Goal: Task Accomplishment & Management: Complete application form

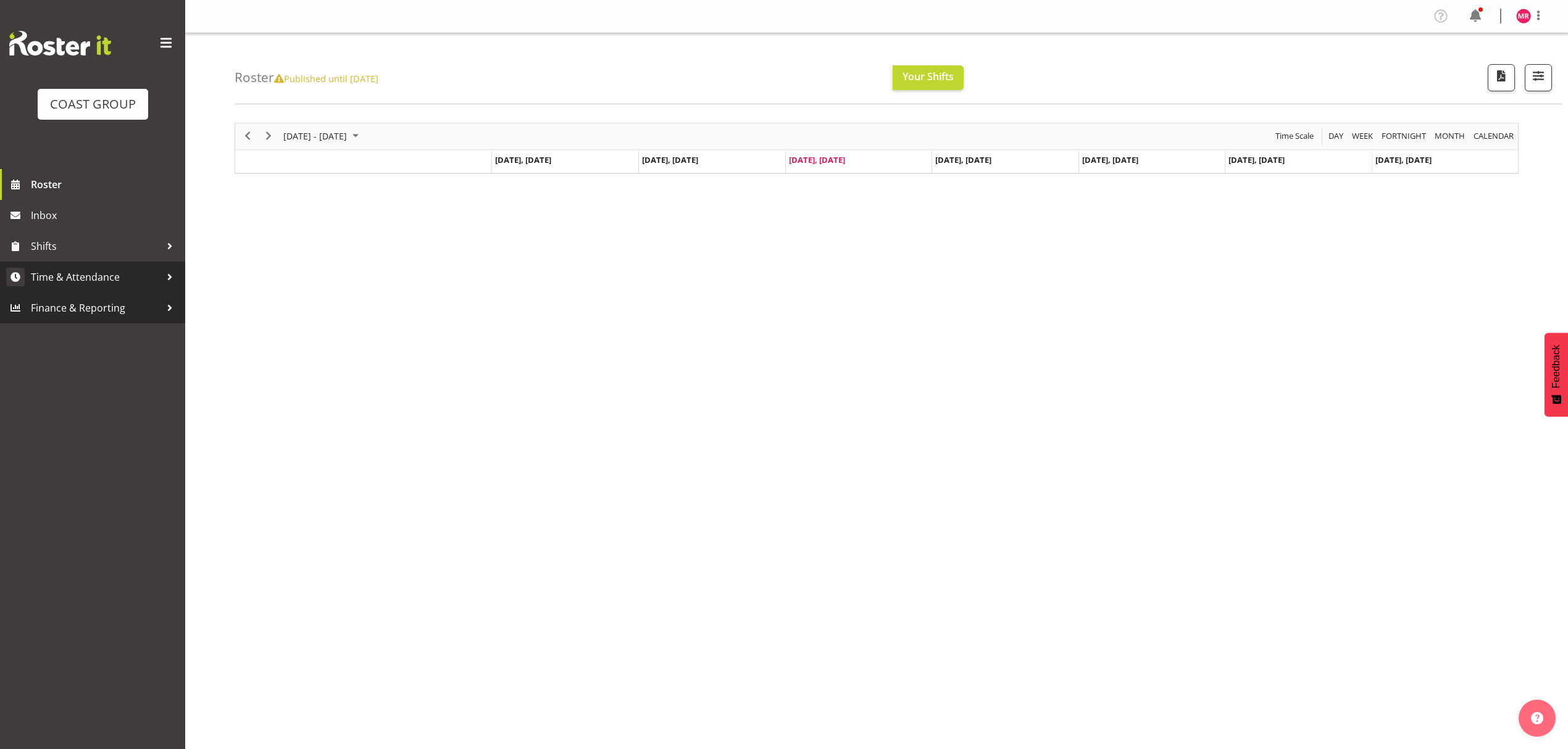
click at [106, 272] on span "Time & Attendance" at bounding box center [95, 277] width 130 height 19
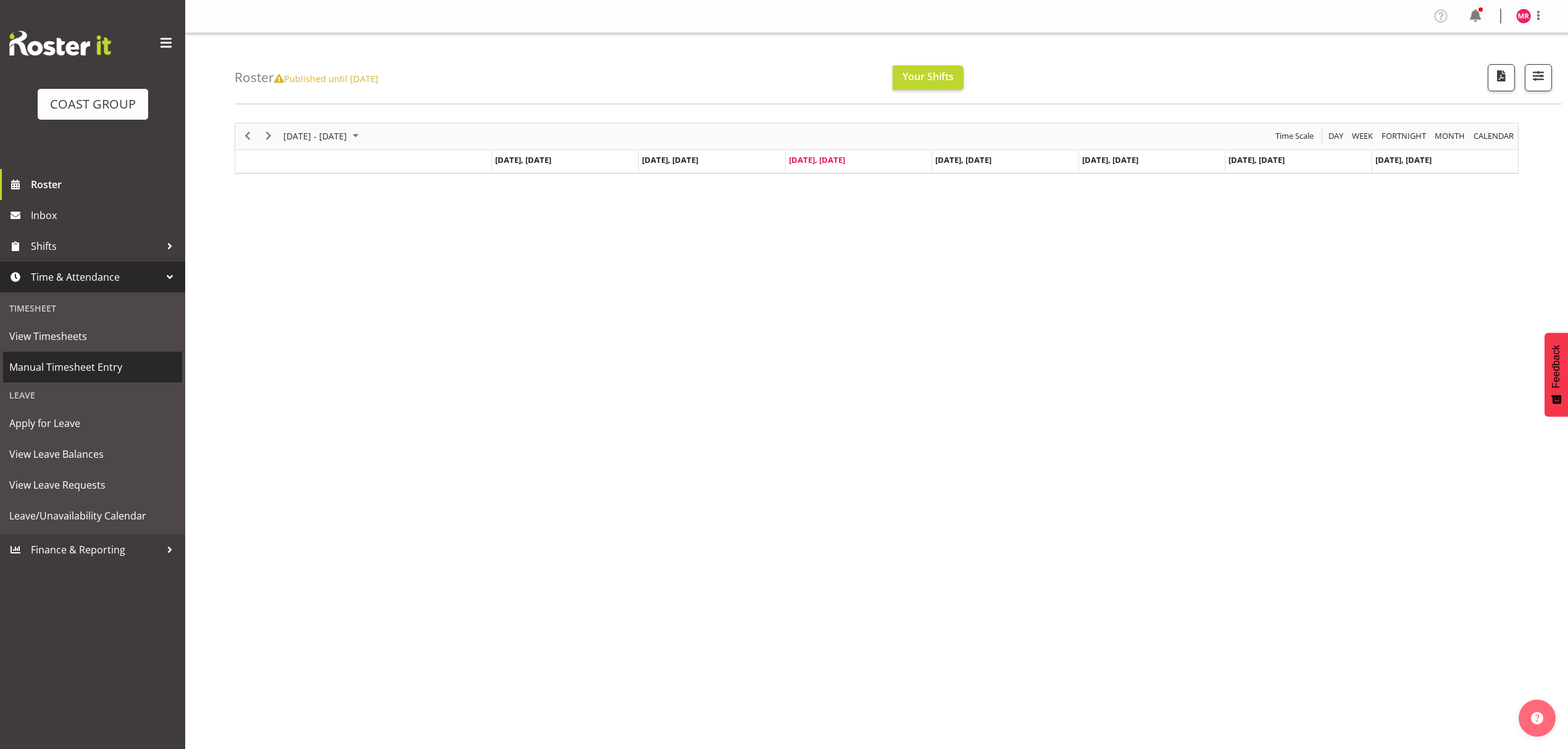
click at [134, 361] on span "Manual Timesheet Entry" at bounding box center [92, 367] width 167 height 19
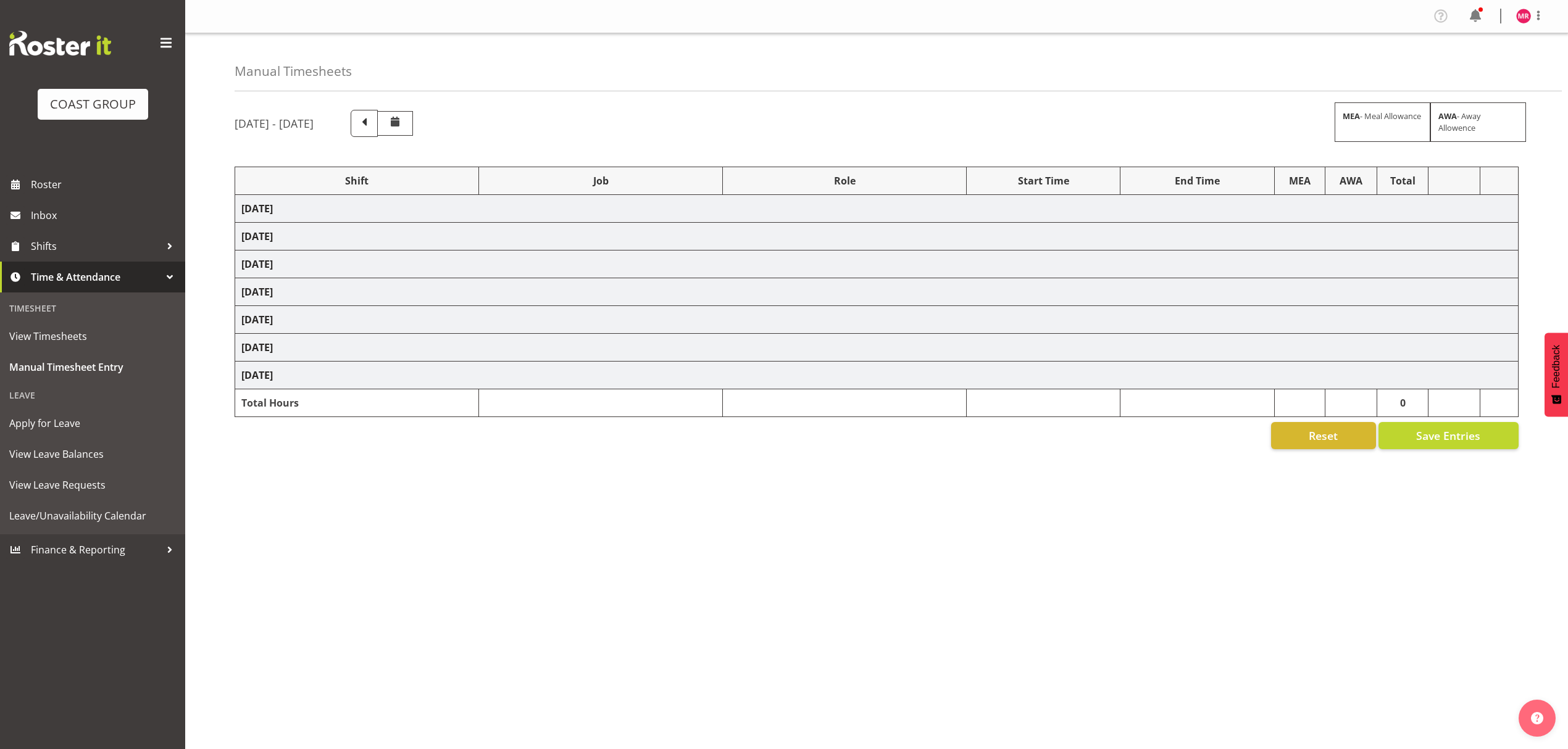
select select "1321"
select select "10397"
select select "1321"
select select "10279"
select select "1321"
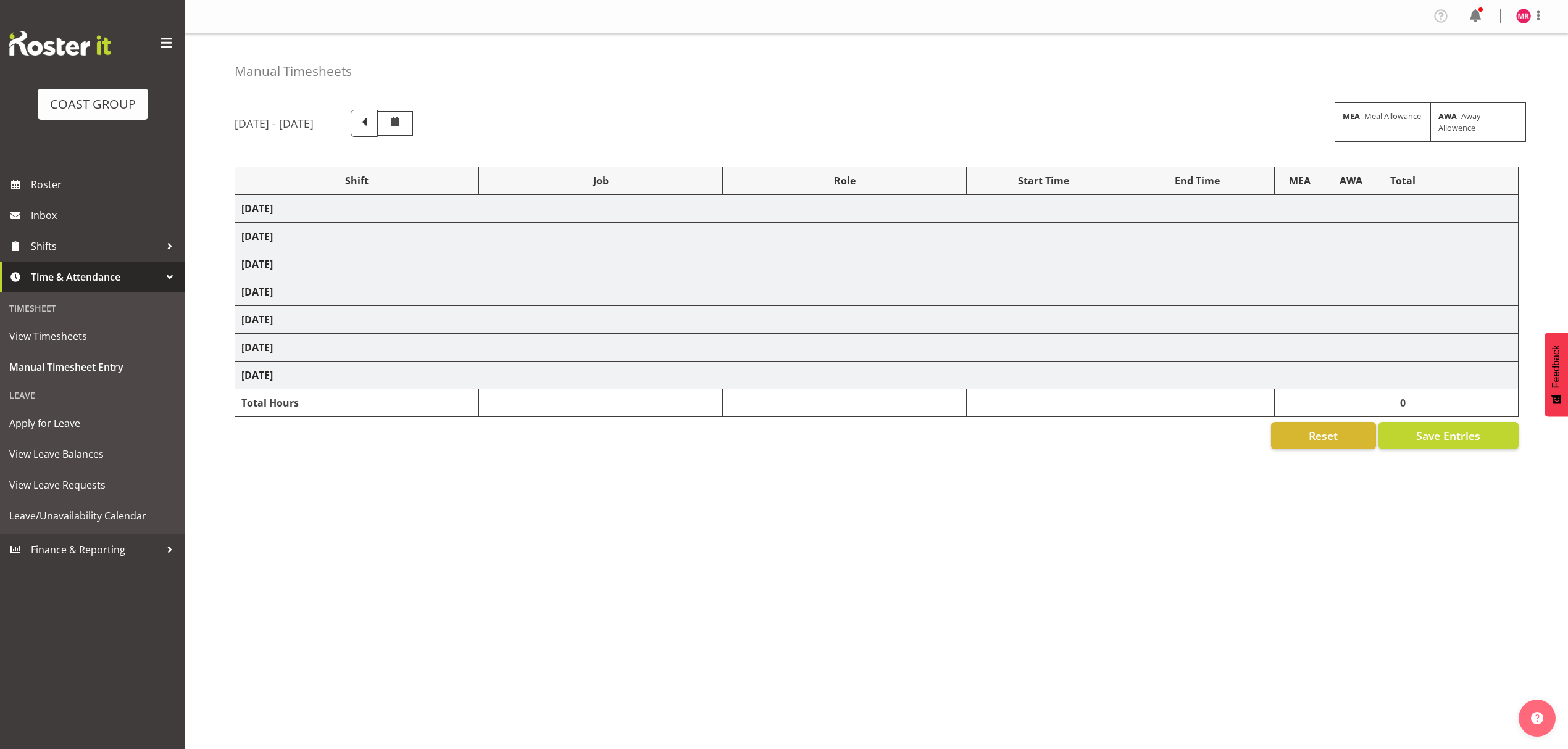
select select "8654"
select select "1321"
select select "10347"
select select "1321"
select select "10322"
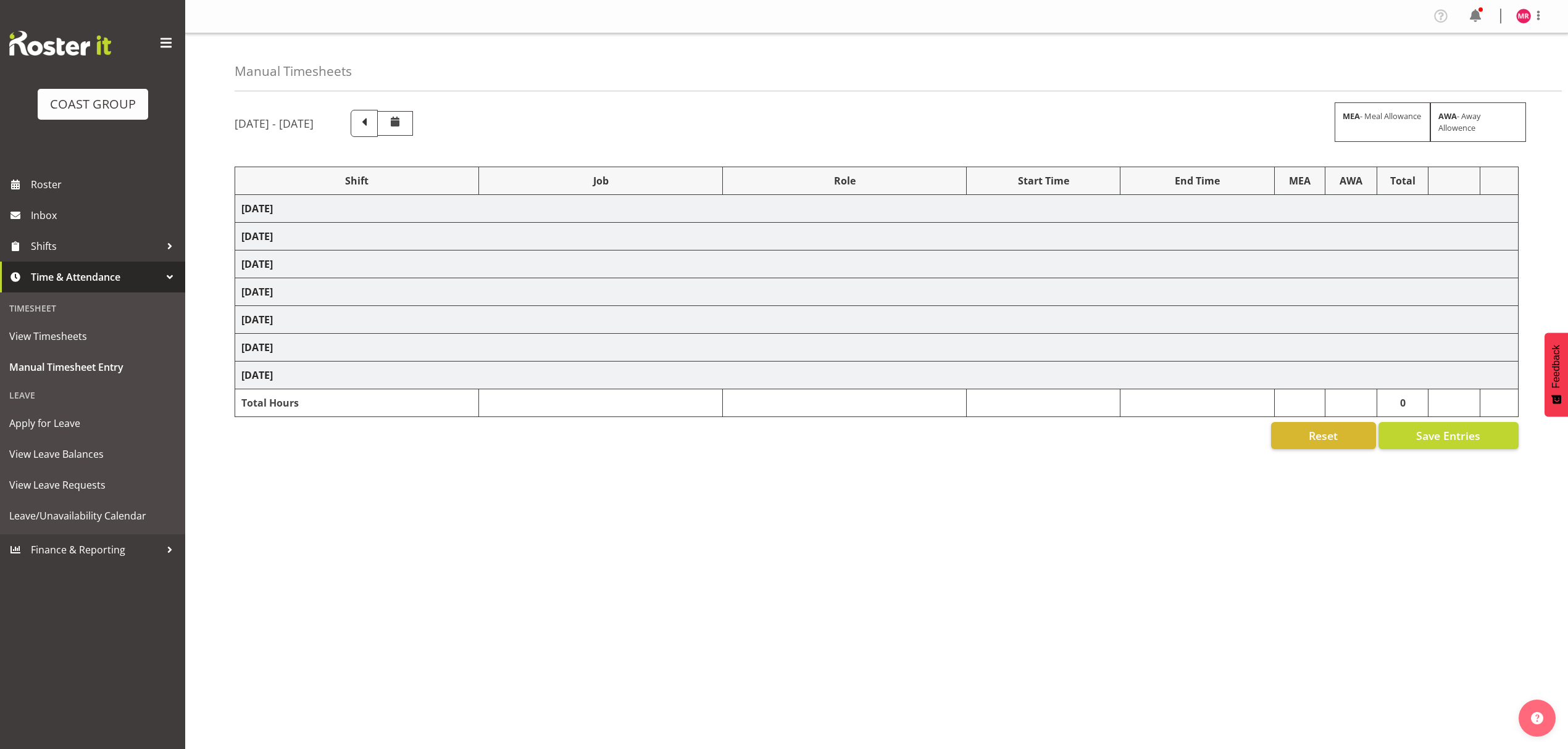
select select "1321"
select select "9902"
select select "1321"
select select "10742"
select select "1321"
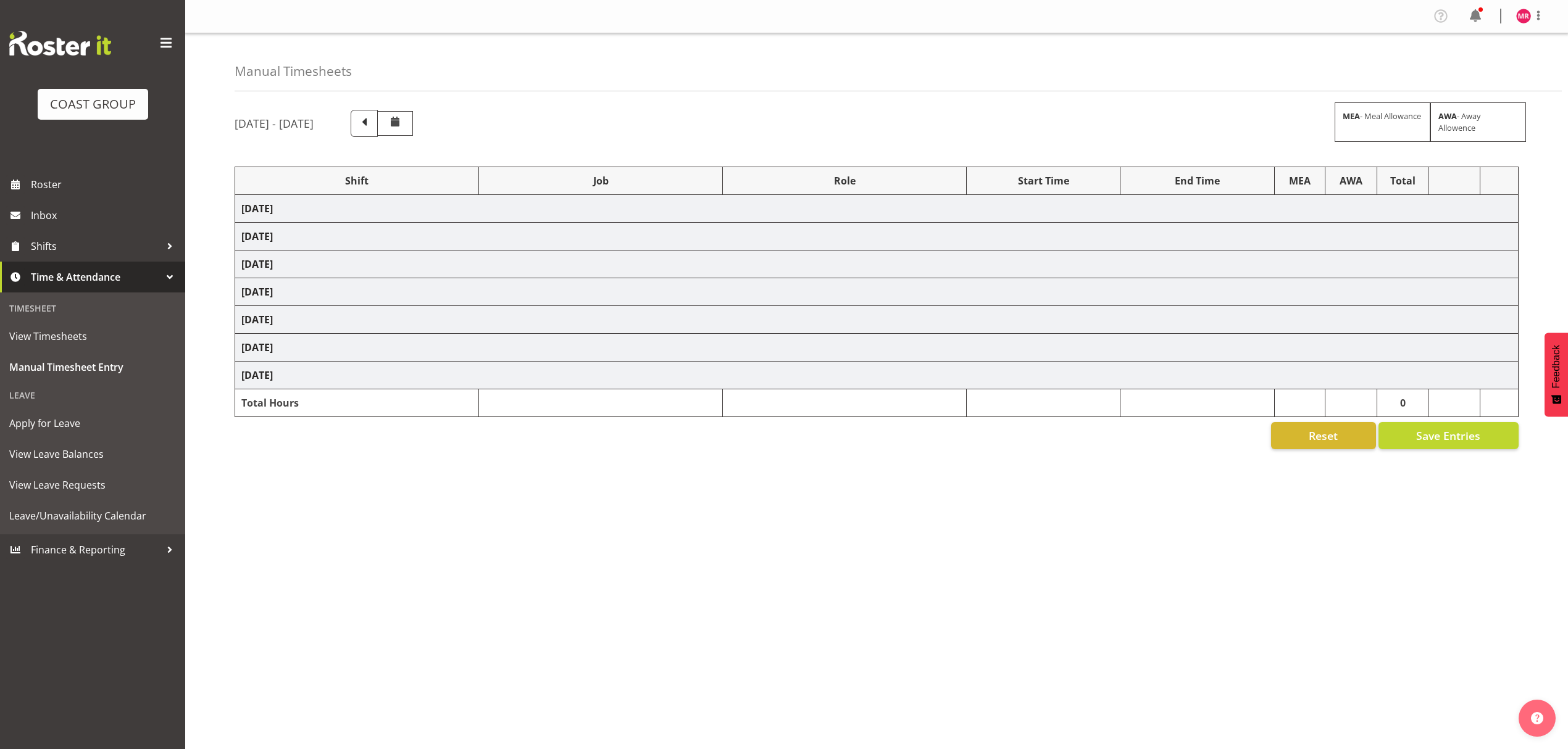
select select "9454"
select select "1321"
select select "9341"
select select "1321"
select select "9454"
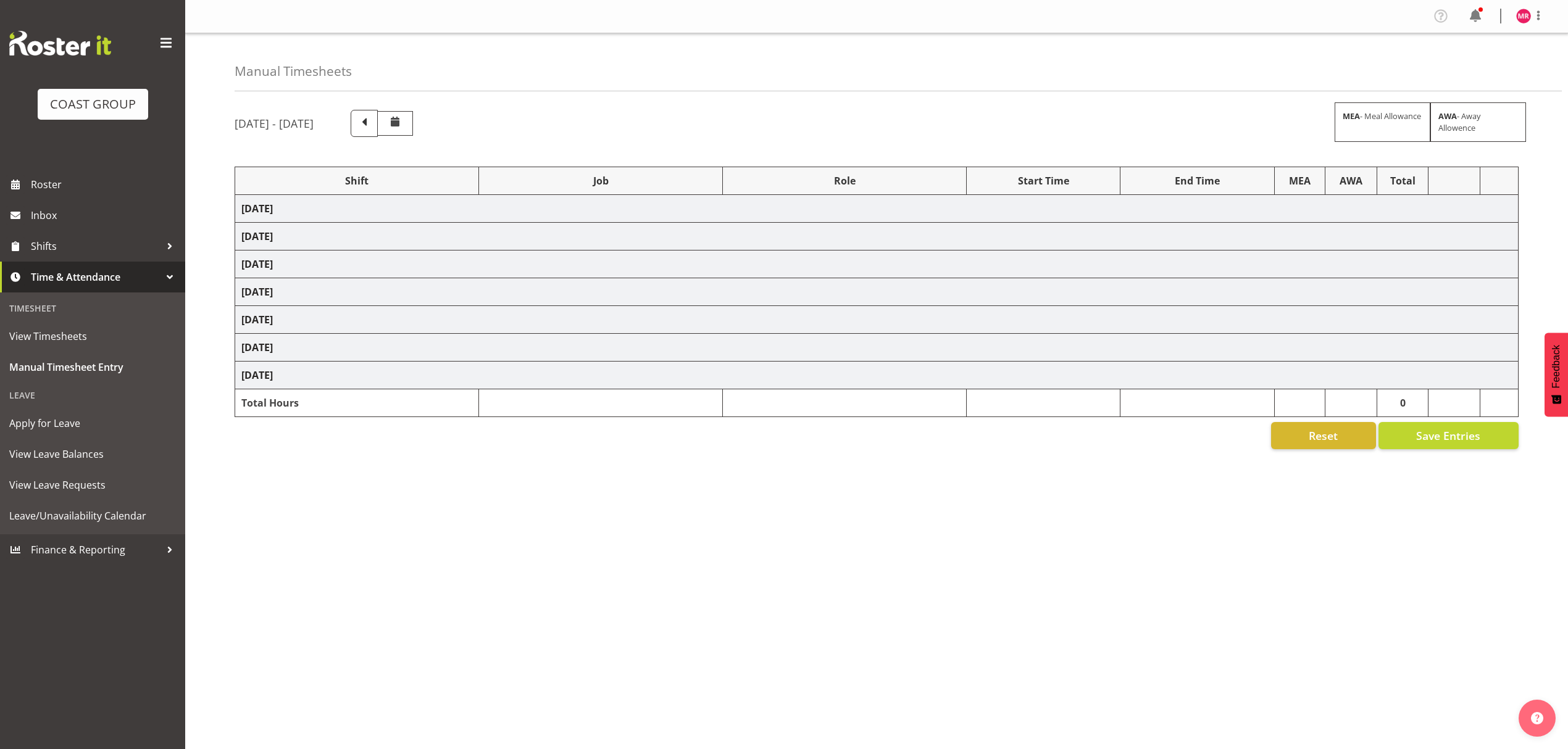
select select "1321"
select select "8995"
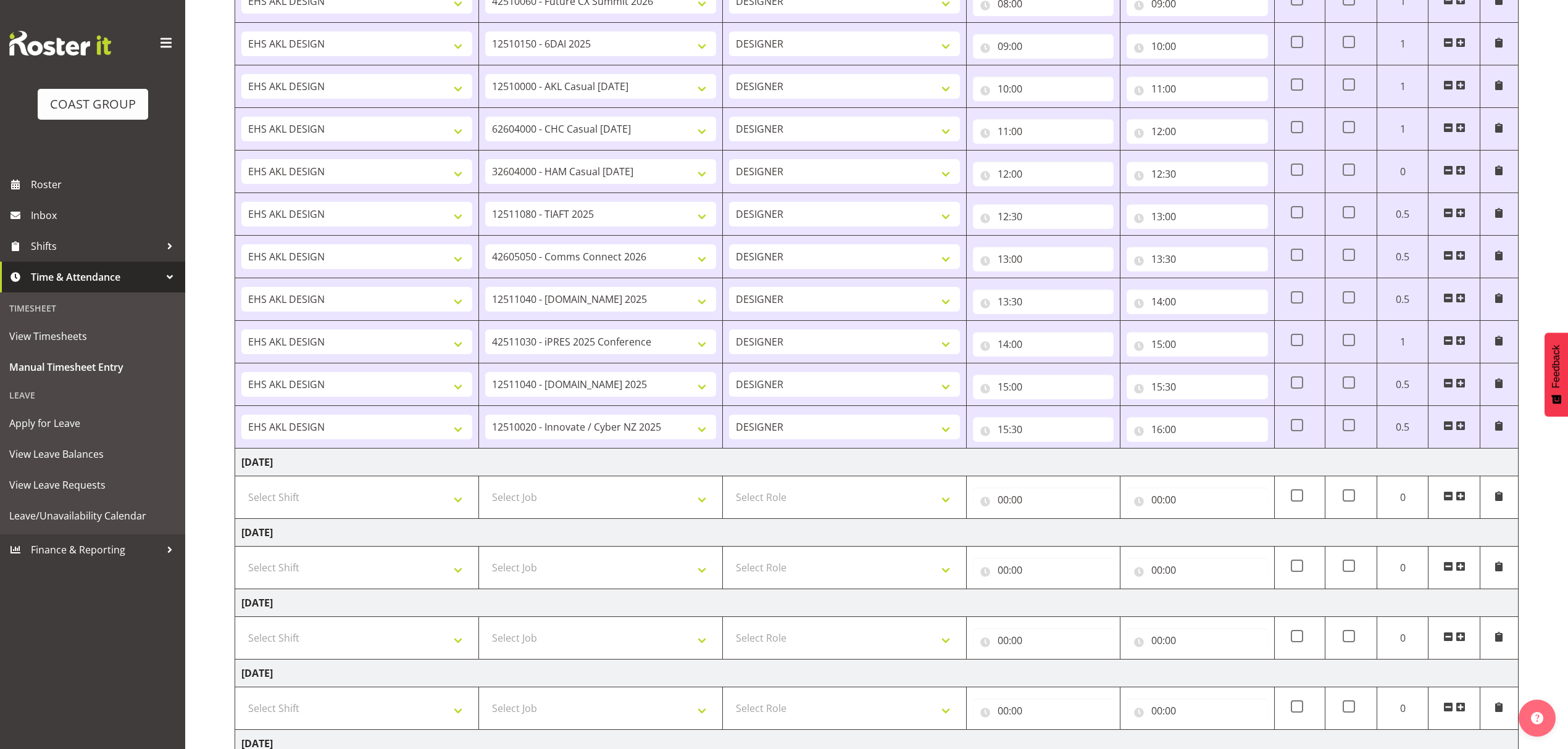
scroll to position [411, 0]
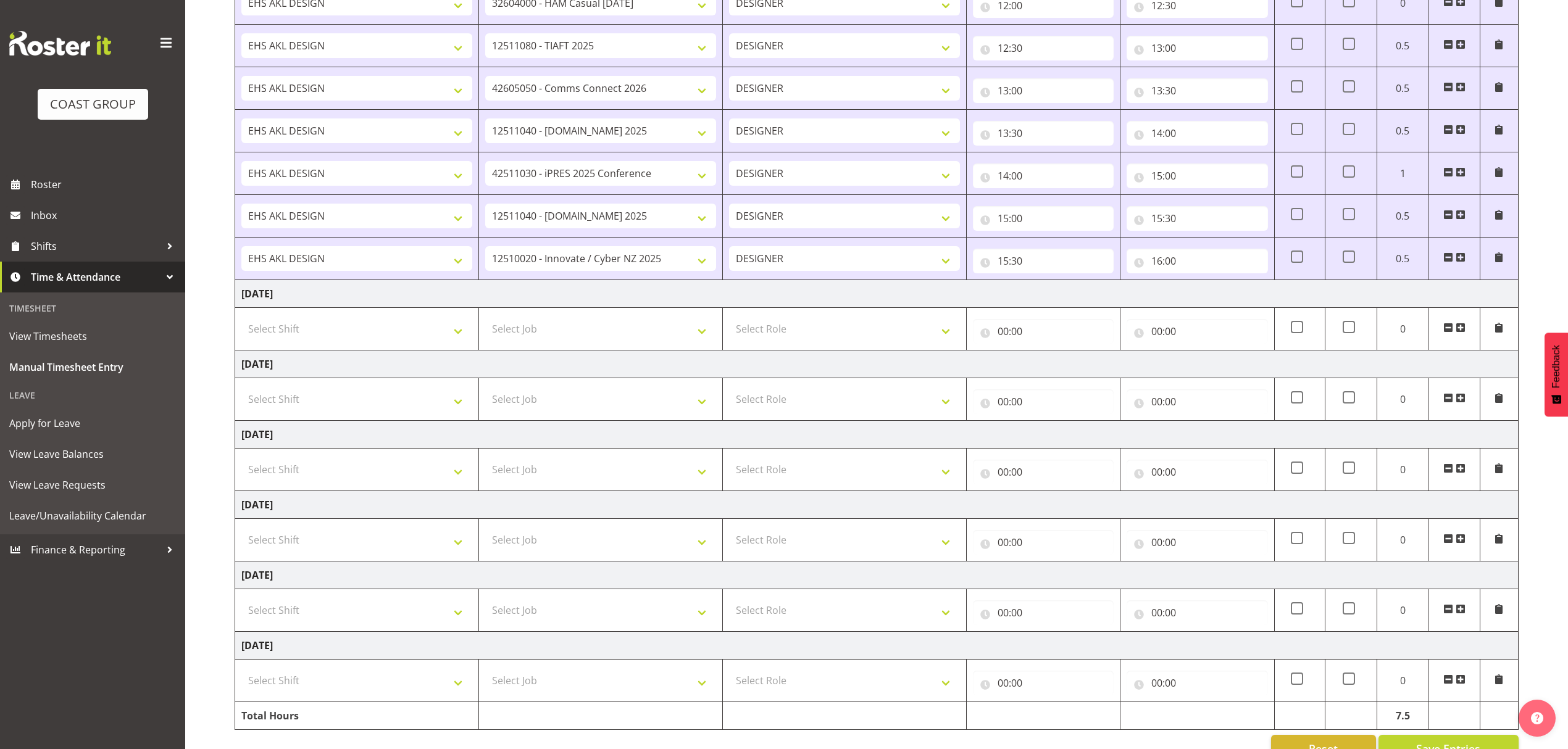
click at [1186, 245] on td "16:00 00 01 02 03 04 05 06 07 08 09 10 11 12 13 14 15 16 17 18 19 20 21 22 23 :…" at bounding box center [1197, 258] width 154 height 43
drag, startPoint x: 1193, startPoint y: 262, endPoint x: 1201, endPoint y: 270, distance: 11.3
click at [1193, 262] on input "16:00" at bounding box center [1197, 261] width 141 height 25
click at [1236, 300] on select "00 01 02 03 04 05 06 07 08 09 10 11 12 13 14 15 16 17 18 19 20 21 22 23 24 25 2…" at bounding box center [1242, 293] width 28 height 25
select select "5"
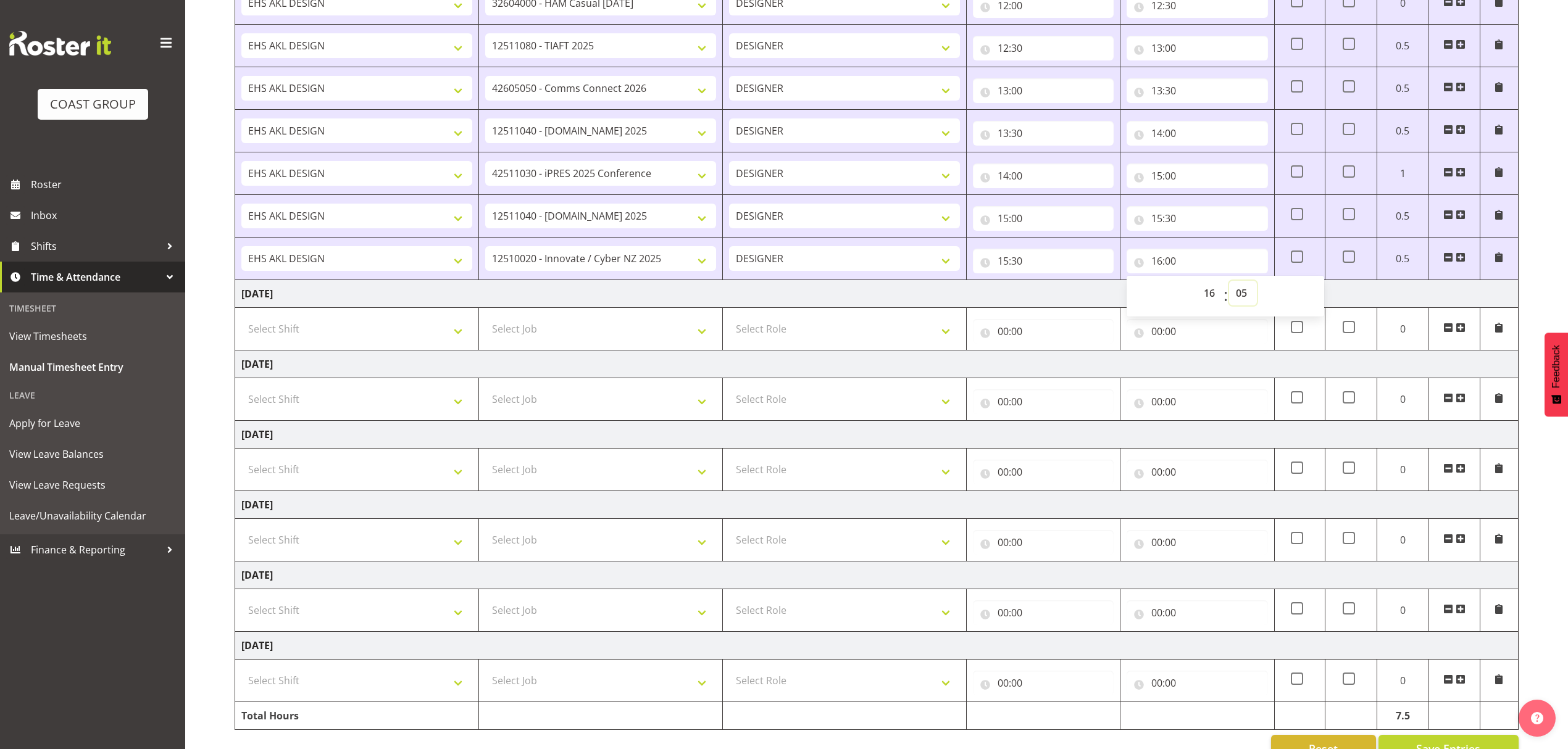
click at [1229, 284] on select "00 01 02 03 04 05 06 07 08 09 10 11 12 13 14 15 16 17 18 19 20 21 22 23 24 25 2…" at bounding box center [1242, 293] width 28 height 25
type input "16:05"
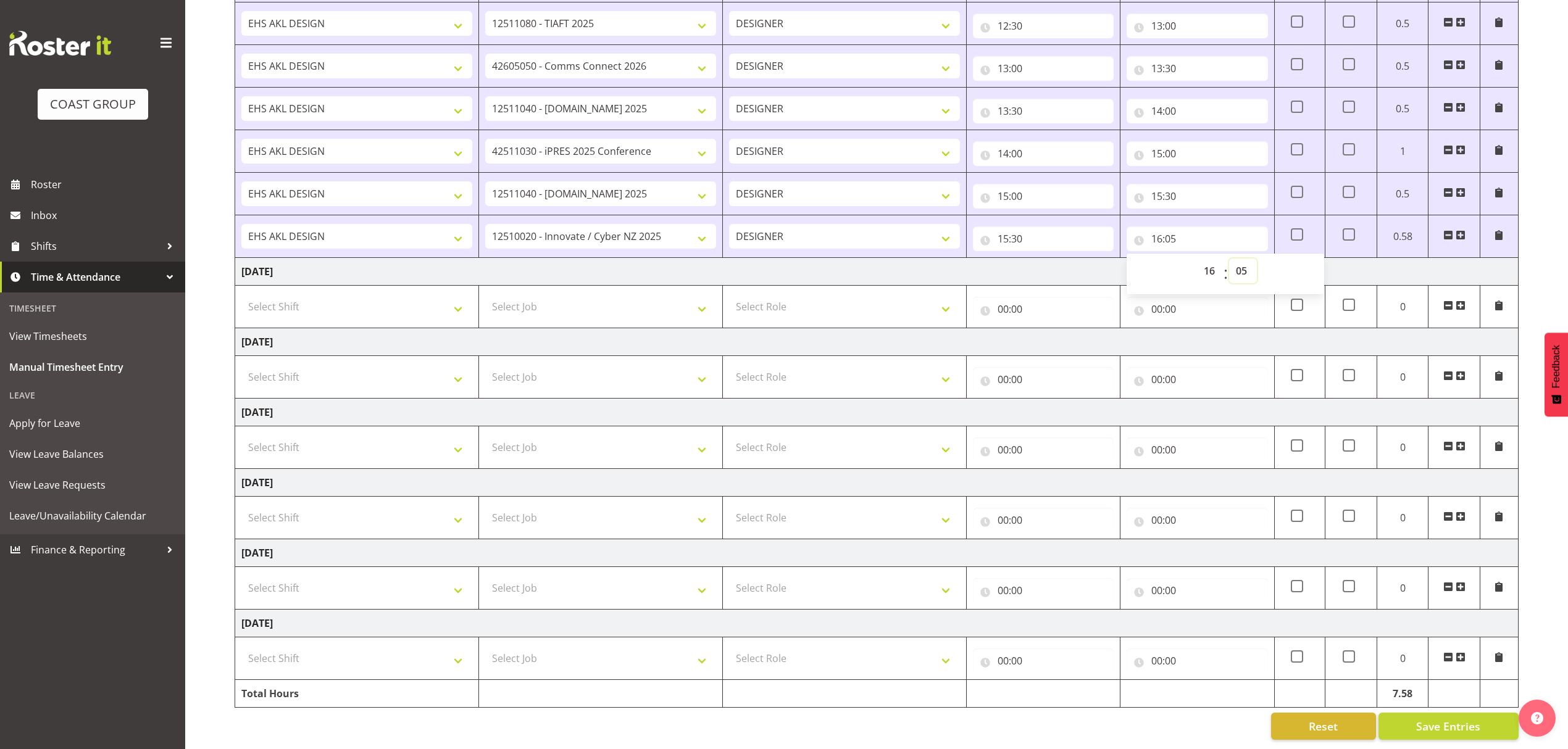
scroll to position [451, 0]
click at [1443, 718] on span "Save Entries" at bounding box center [1448, 726] width 65 height 16
